Goal: Answer question/provide support: Answer question/provide support

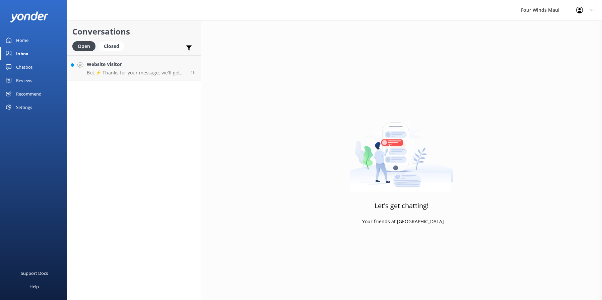
click at [119, 73] on p "Bot: ⚡ Thanks for your message, we'll get back to you as soon as we can. Feel f…" at bounding box center [136, 73] width 99 height 6
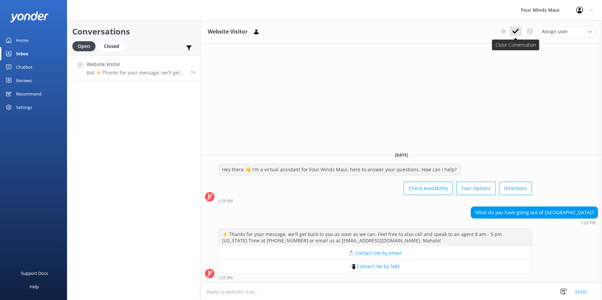
click at [515, 35] on button at bounding box center [516, 31] width 12 height 10
